Goal: Task Accomplishment & Management: Use online tool/utility

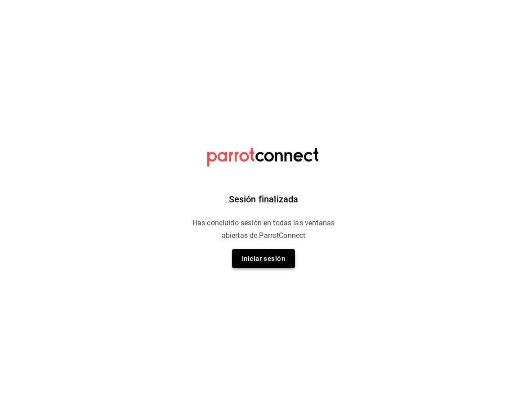
click at [282, 263] on button "Iniciar sesión" at bounding box center [263, 258] width 63 height 19
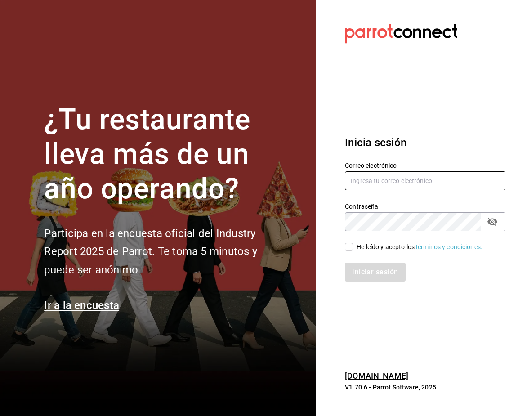
click at [379, 179] on input "text" at bounding box center [425, 180] width 160 height 19
type input "anakarengsr@gmail.com"
click at [353, 248] on span "He leído y acepto los Términos y condiciones." at bounding box center [417, 246] width 129 height 9
click at [353, 248] on input "He leído y acepto los Términos y condiciones." at bounding box center [349, 247] width 8 height 8
checkbox input "true"
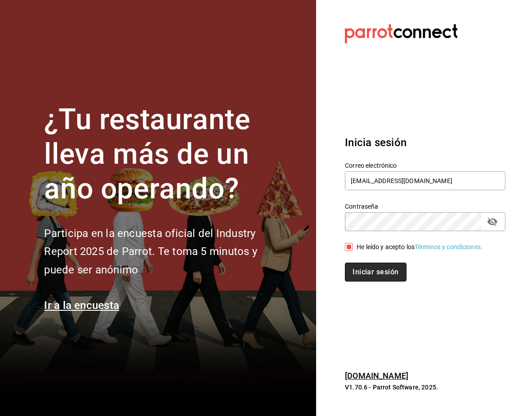
click at [358, 267] on button "Iniciar sesión" at bounding box center [375, 272] width 61 height 19
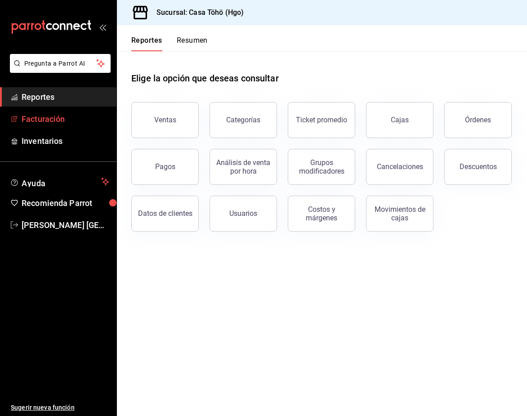
click at [59, 120] on span "Facturación" at bounding box center [66, 119] width 88 height 12
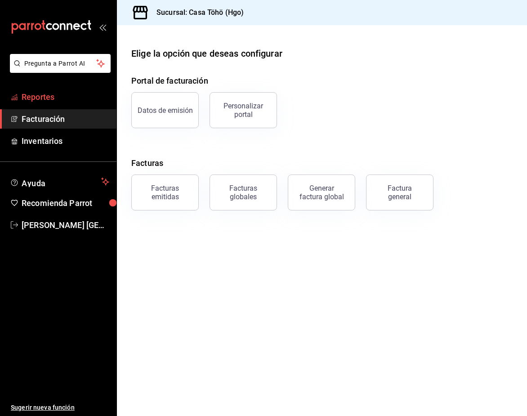
click at [43, 102] on span "Reportes" at bounding box center [66, 97] width 88 height 12
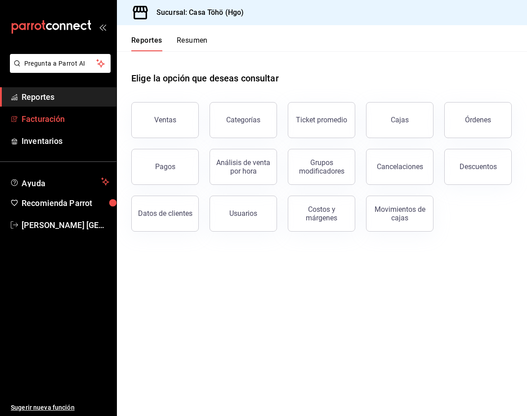
click at [43, 120] on span "Facturación" at bounding box center [66, 119] width 88 height 12
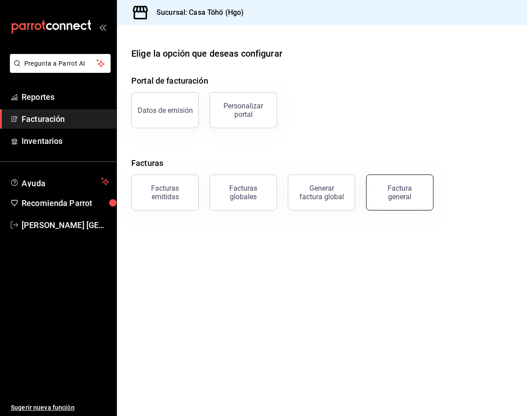
click at [404, 196] on div "Factura general" at bounding box center [399, 192] width 45 height 17
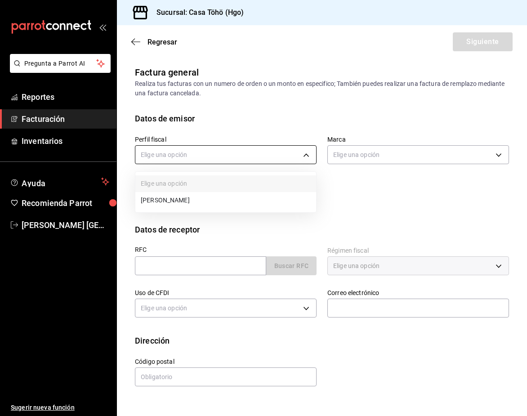
click at [218, 157] on body "Pregunta a Parrot AI Reportes Facturación Inventarios Ayuda Recomienda Parrot […" at bounding box center [263, 208] width 527 height 416
click at [219, 194] on li "[PERSON_NAME]" at bounding box center [225, 200] width 181 height 17
type input "3714fea9-f59b-4145-9474-cc315d4ea63f"
type input "3863094e-80de-4485-9a79-27000a153f73"
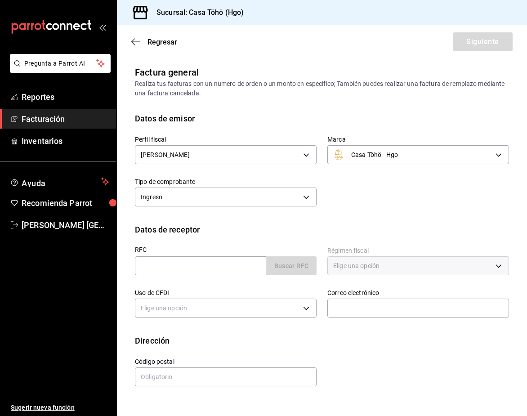
click at [389, 208] on div "Perfil fiscal [PERSON_NAME] 3714fea9-f59b-4145-9474-cc315d4ea63f Marca Casa Töh…" at bounding box center [316, 167] width 385 height 85
click at [225, 276] on div "RFC Buscar RFC" at bounding box center [220, 257] width 192 height 42
click at [230, 273] on input "text" at bounding box center [200, 265] width 131 height 19
click at [246, 245] on div "RFC Buscar RFC" at bounding box center [220, 257] width 192 height 42
click at [210, 267] on input "text" at bounding box center [200, 265] width 131 height 19
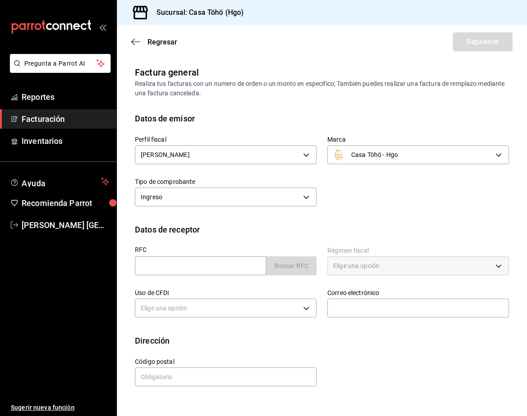
click at [205, 217] on div "Perfil fiscal [PERSON_NAME] 3714fea9-f59b-4145-9474-cc315d4ea63f Marca Casa Töh…" at bounding box center [322, 174] width 374 height 99
